Goal: Task Accomplishment & Management: Use online tool/utility

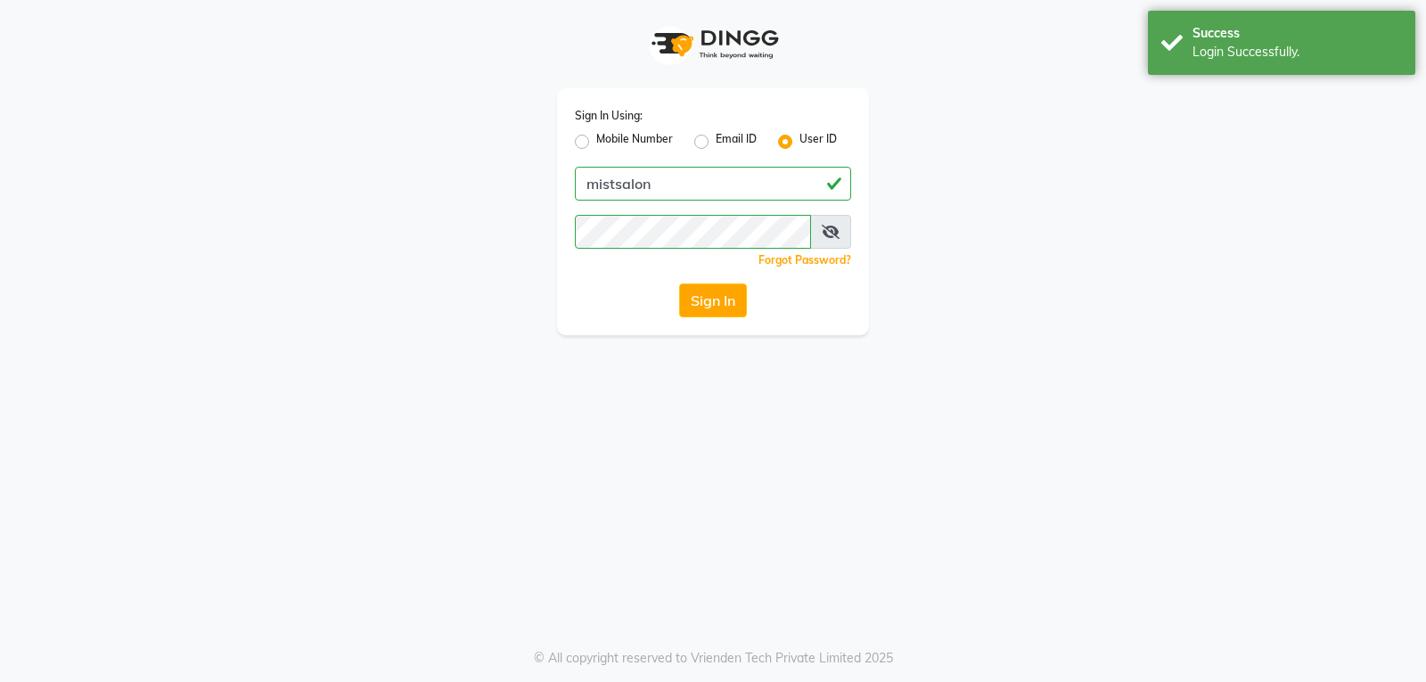
select select "service"
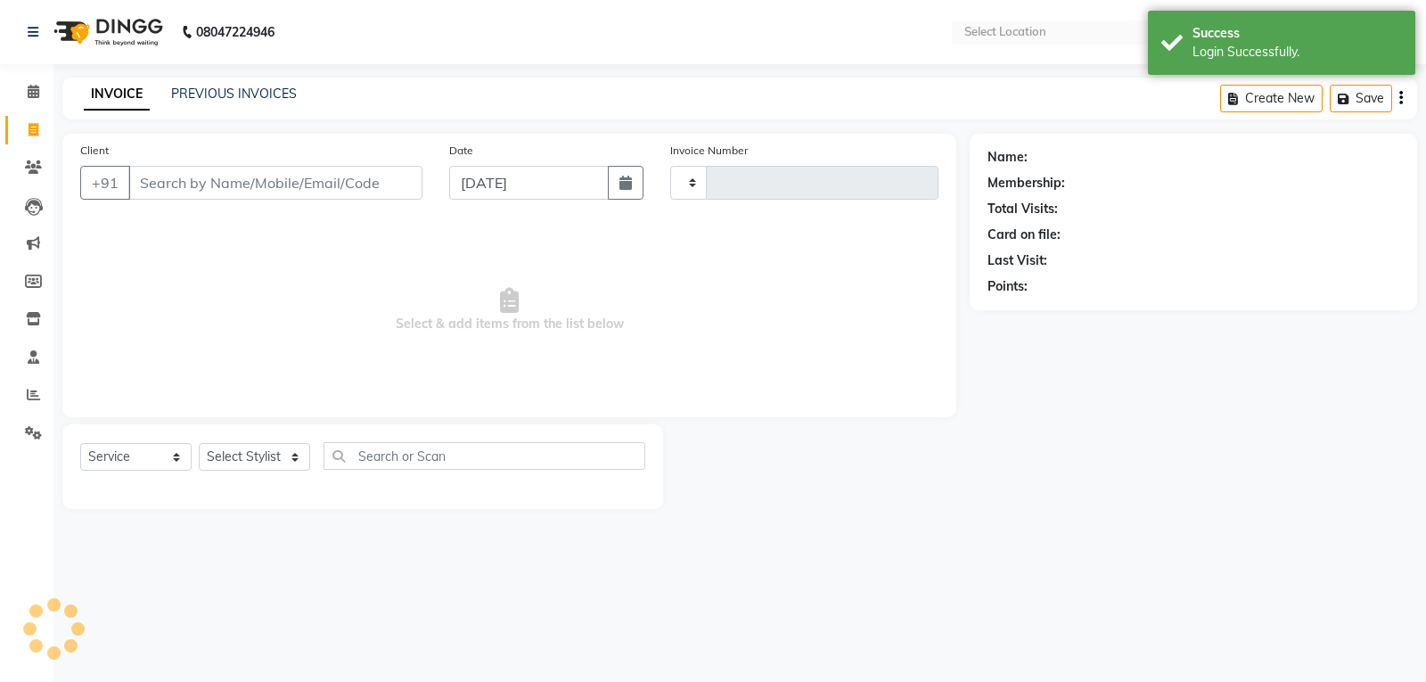
type input "2951"
select select "en"
select select "5227"
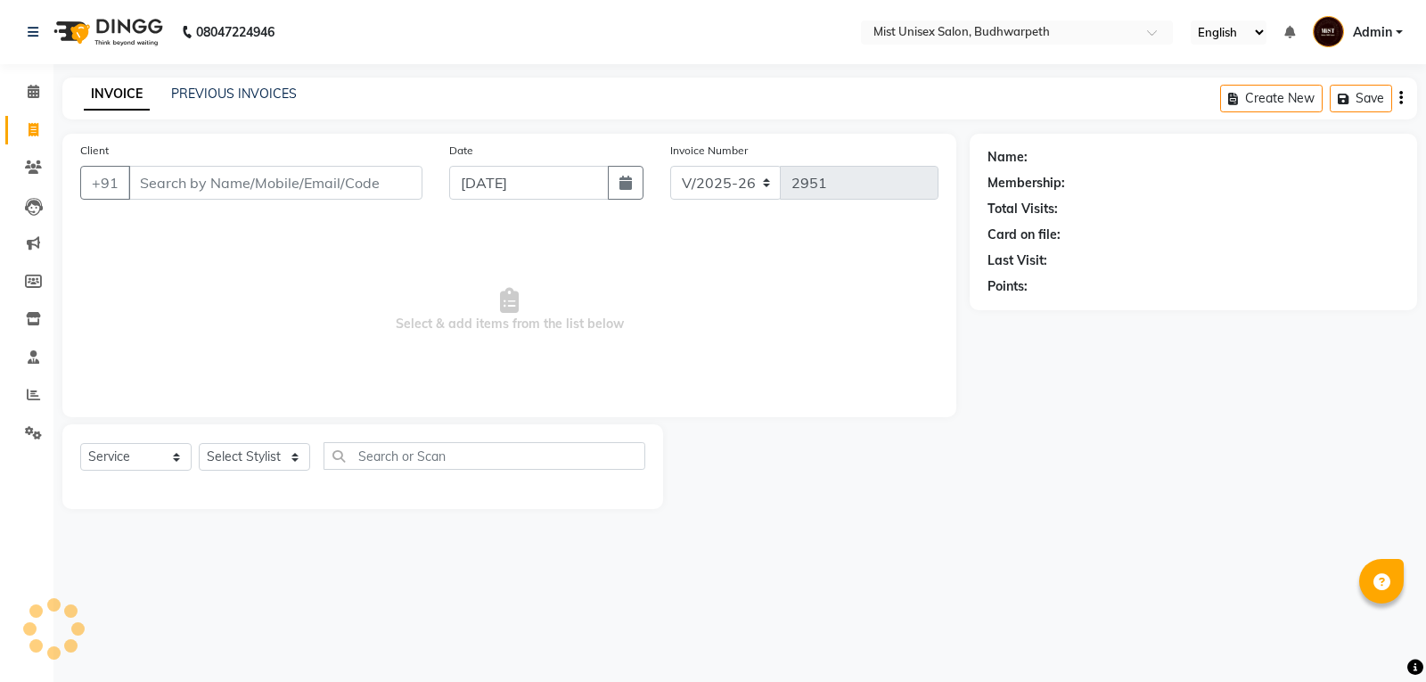
select select "5227"
select select "service"
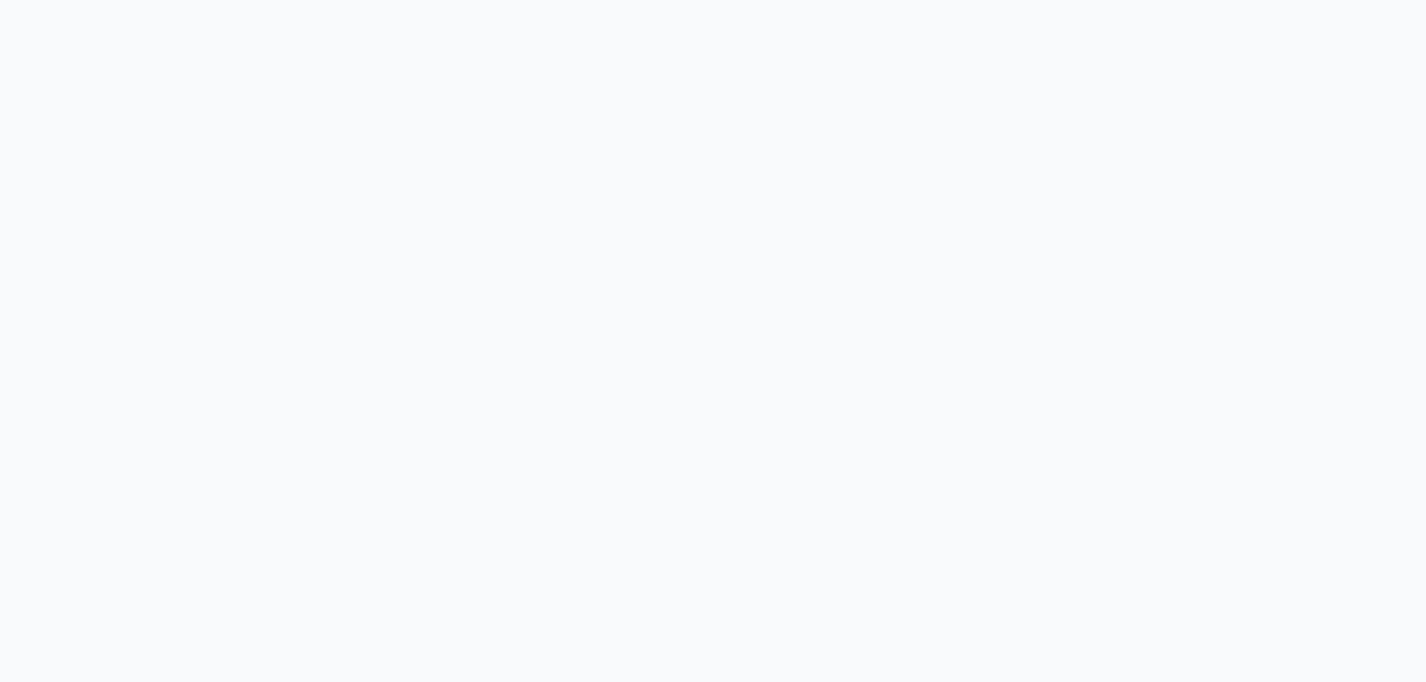
select select "5227"
select select "service"
